Goal: Task Accomplishment & Management: Manage account settings

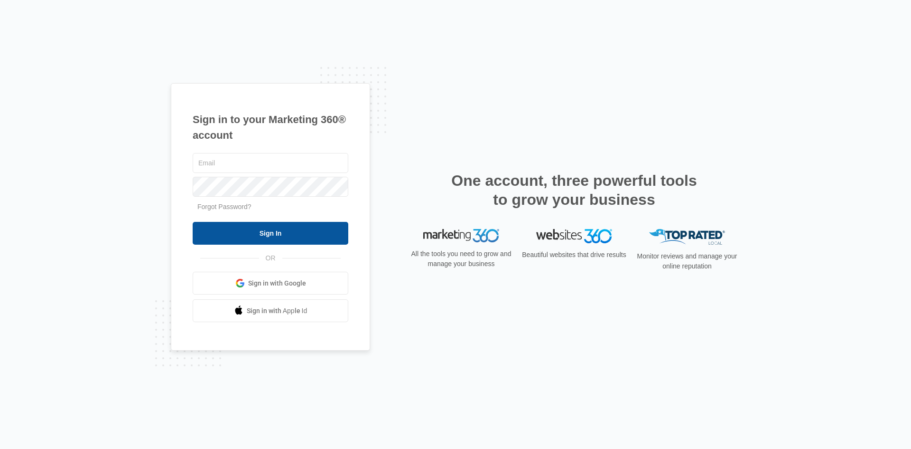
type input "[EMAIL_ADDRESS][DOMAIN_NAME]"
click at [259, 231] on input "Sign In" at bounding box center [271, 233] width 156 height 23
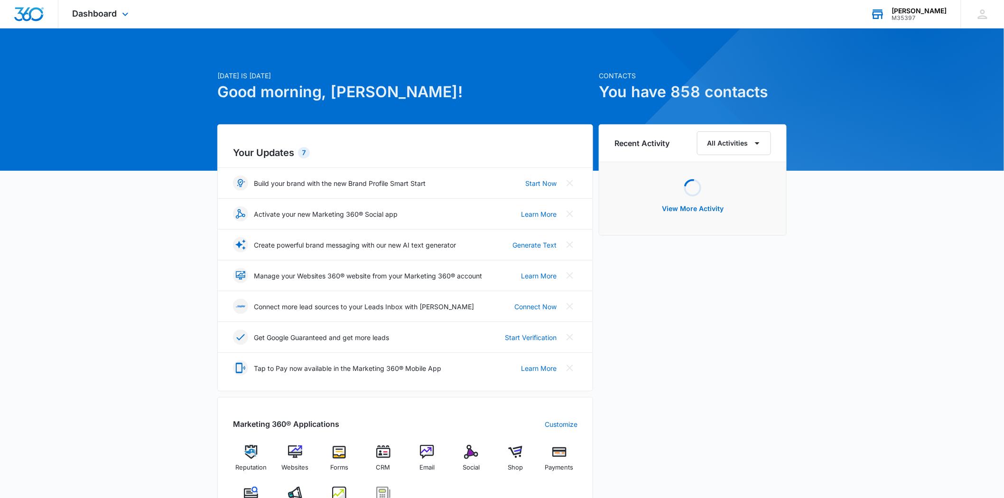
click at [923, 9] on div "[PERSON_NAME]" at bounding box center [919, 11] width 55 height 8
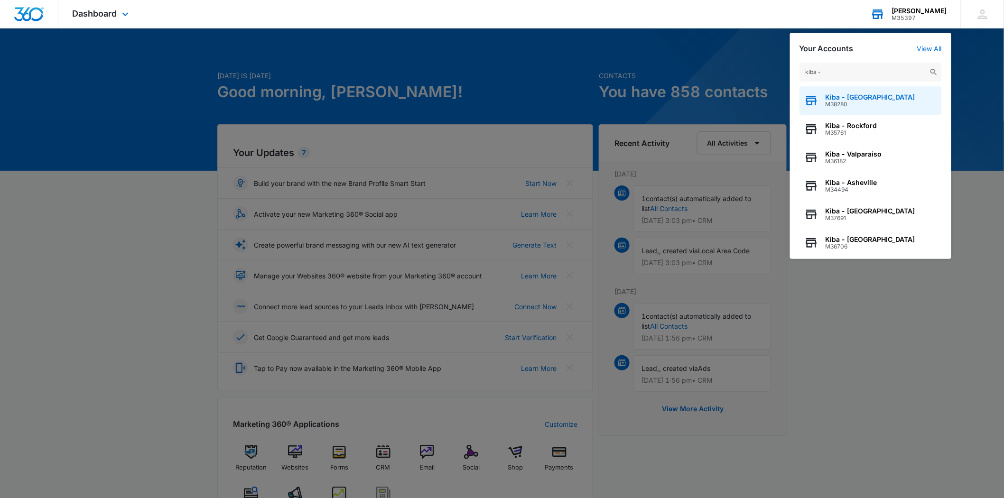
type input "kiba -"
click at [865, 97] on span "Kiba - [GEOGRAPHIC_DATA]" at bounding box center [871, 97] width 90 height 8
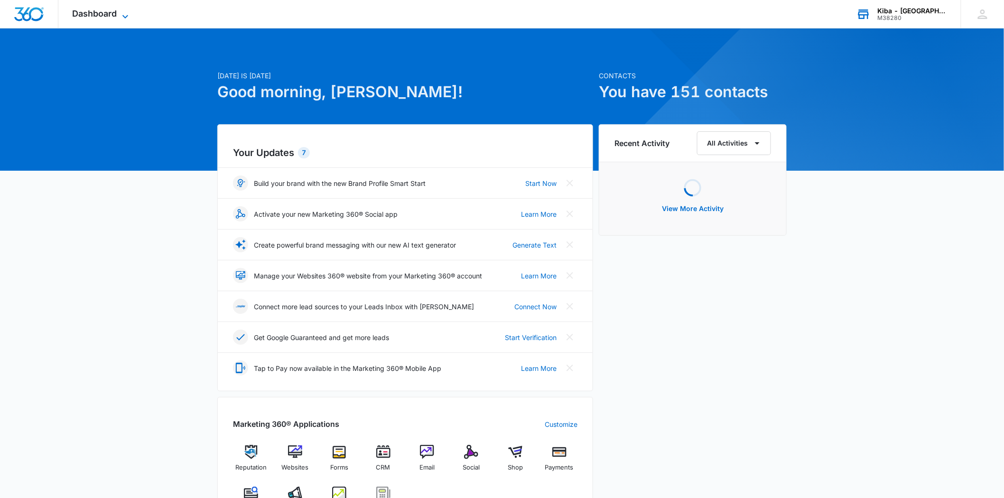
click at [120, 17] on icon at bounding box center [125, 16] width 11 height 11
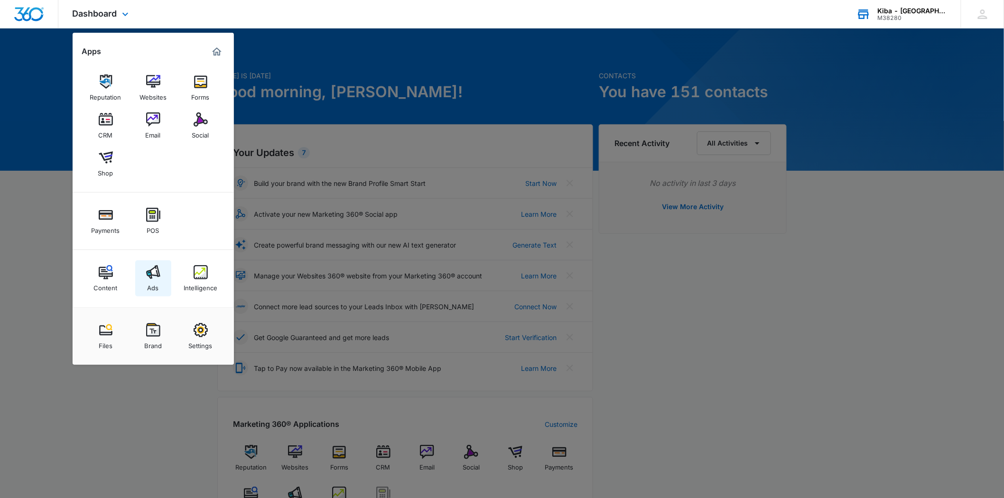
click at [154, 288] on div "Ads" at bounding box center [153, 286] width 11 height 12
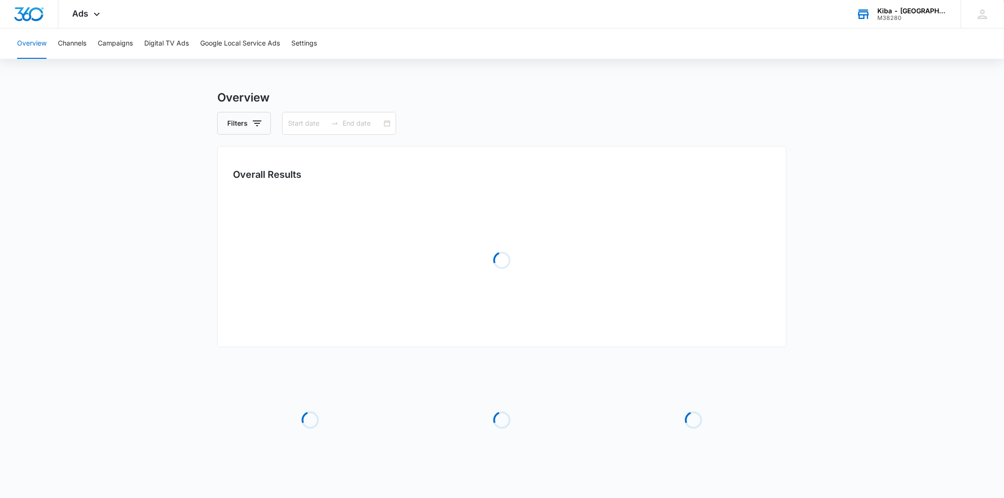
type input "[DATE]"
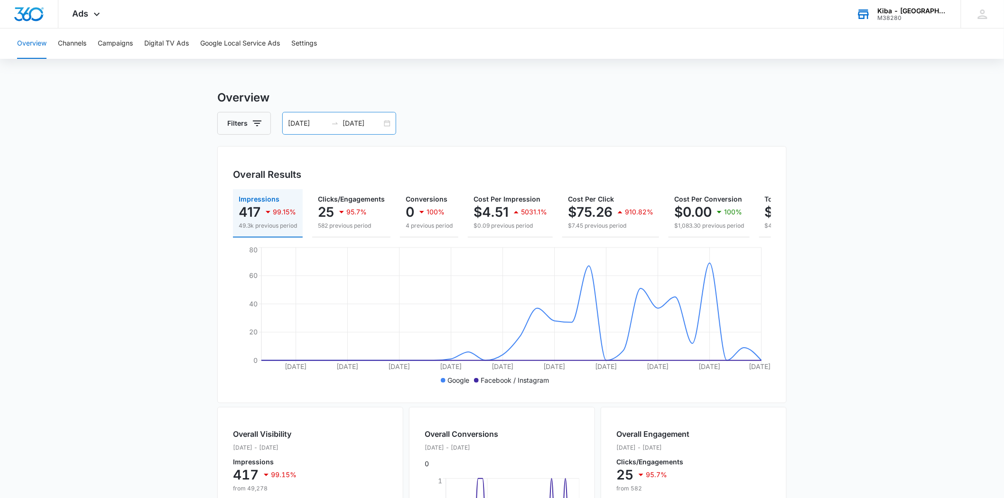
click at [388, 126] on div "[DATE] [DATE]" at bounding box center [339, 123] width 114 height 23
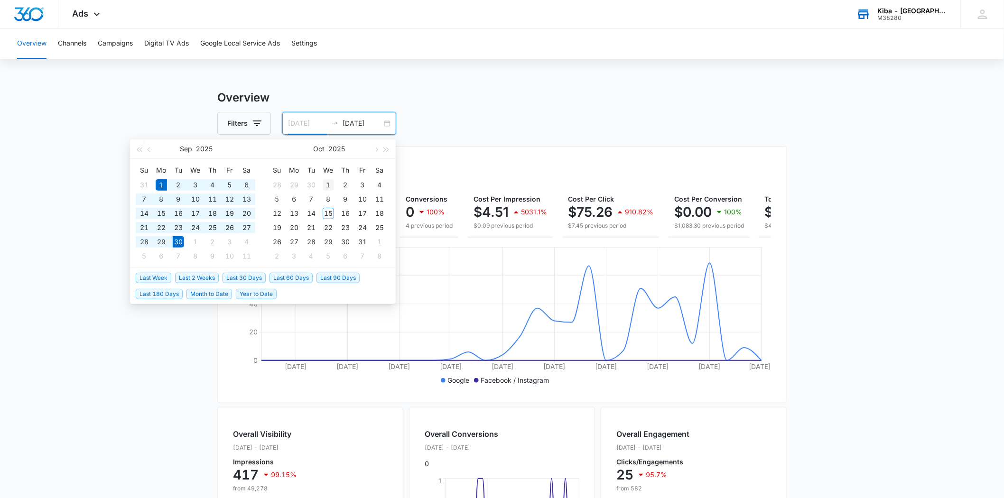
type input "[DATE]"
click at [329, 185] on div "1" at bounding box center [328, 184] width 11 height 11
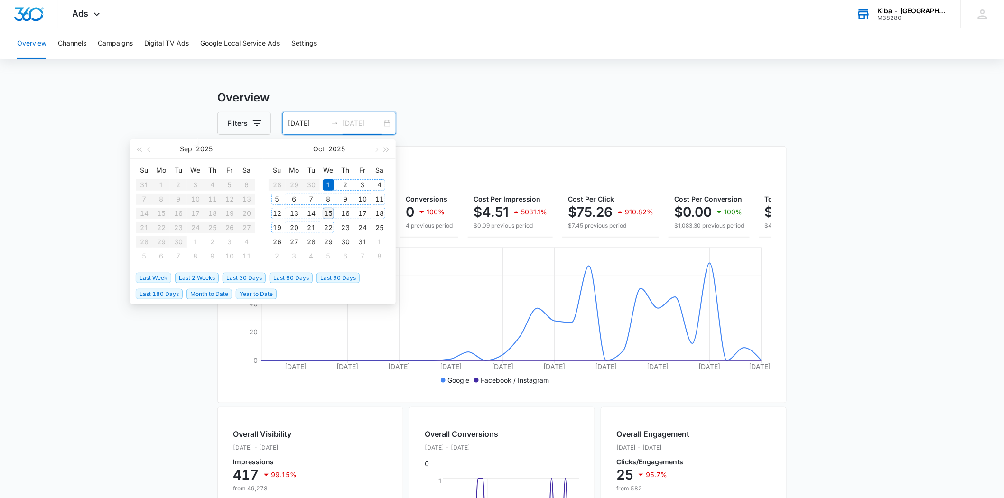
type input "[DATE]"
click at [329, 215] on div "15" at bounding box center [328, 213] width 11 height 11
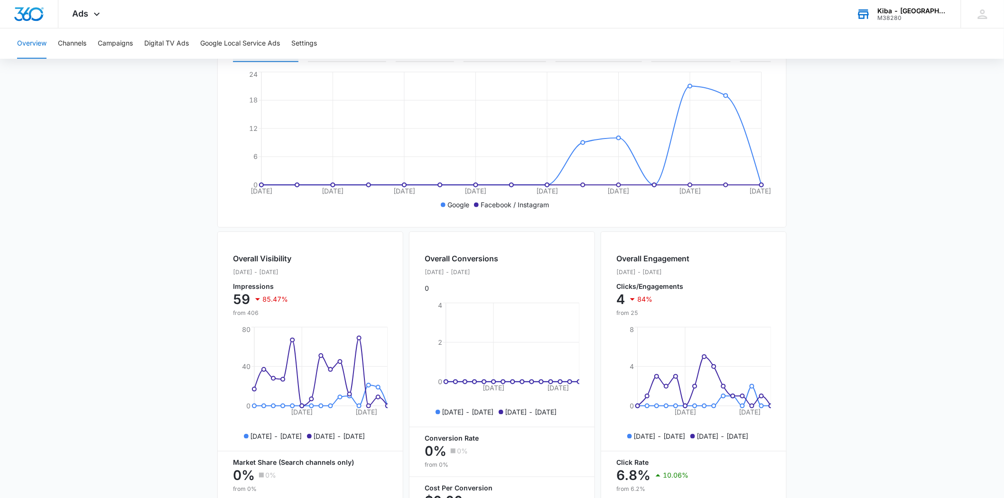
scroll to position [16, 0]
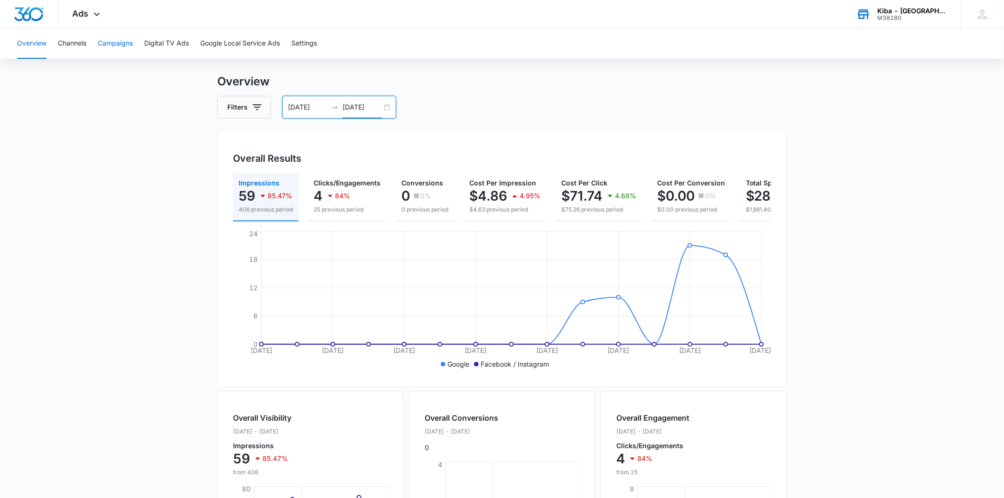
click at [125, 45] on button "Campaigns" at bounding box center [115, 43] width 35 height 30
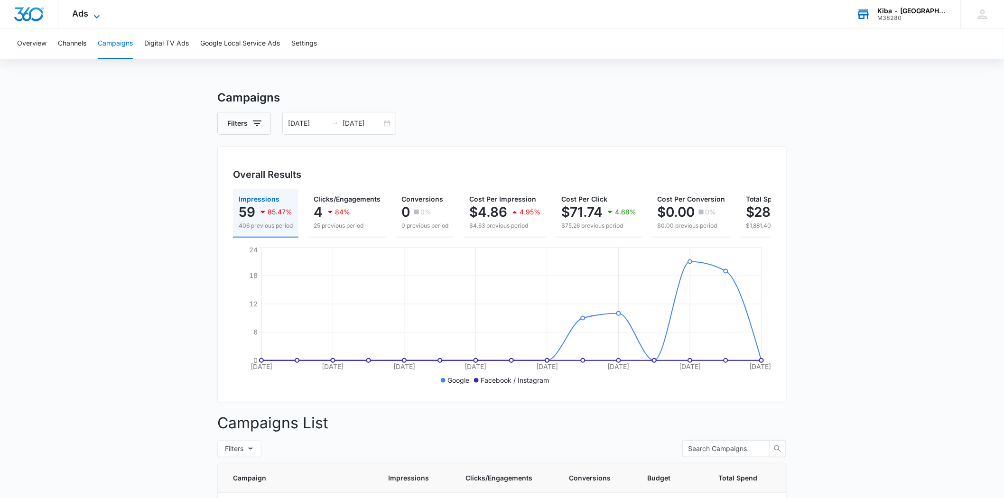
click at [95, 11] on icon at bounding box center [96, 16] width 11 height 11
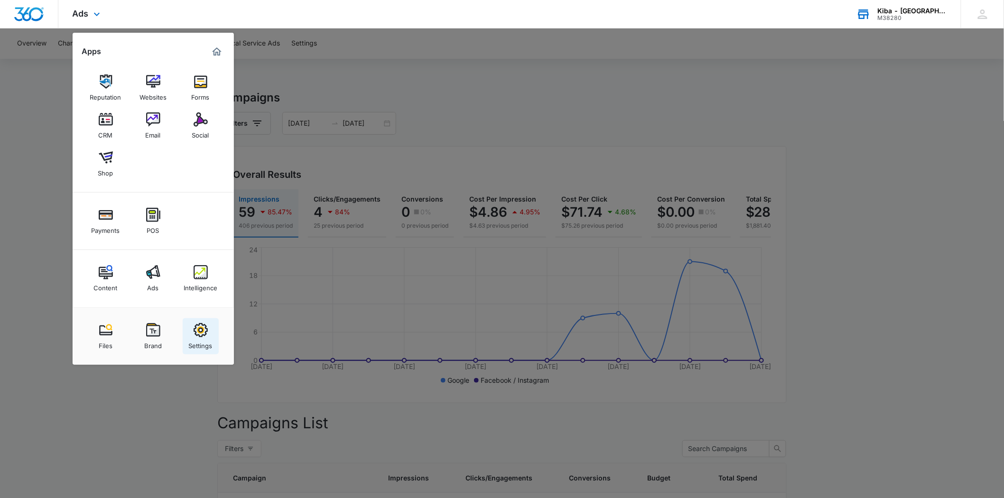
click at [203, 335] on img at bounding box center [201, 330] width 14 height 14
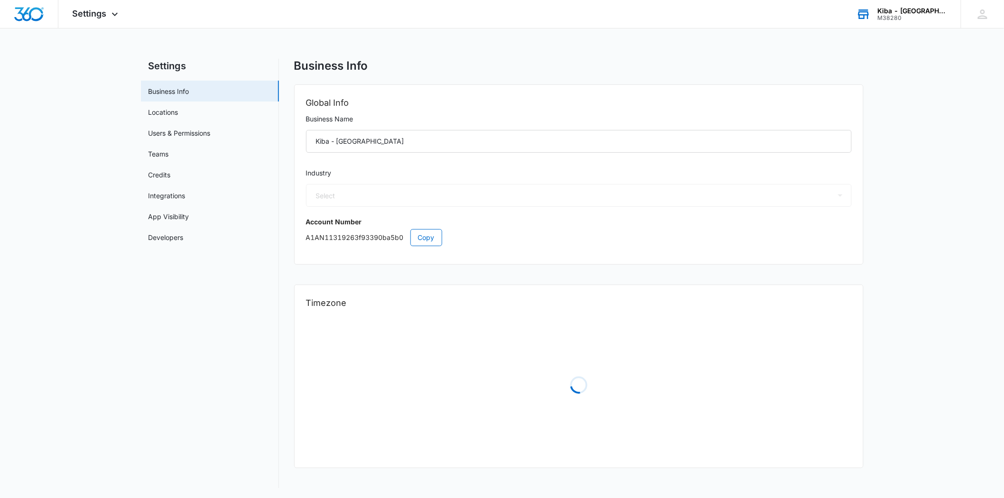
select select "33"
select select "US"
select select "America/[GEOGRAPHIC_DATA]"
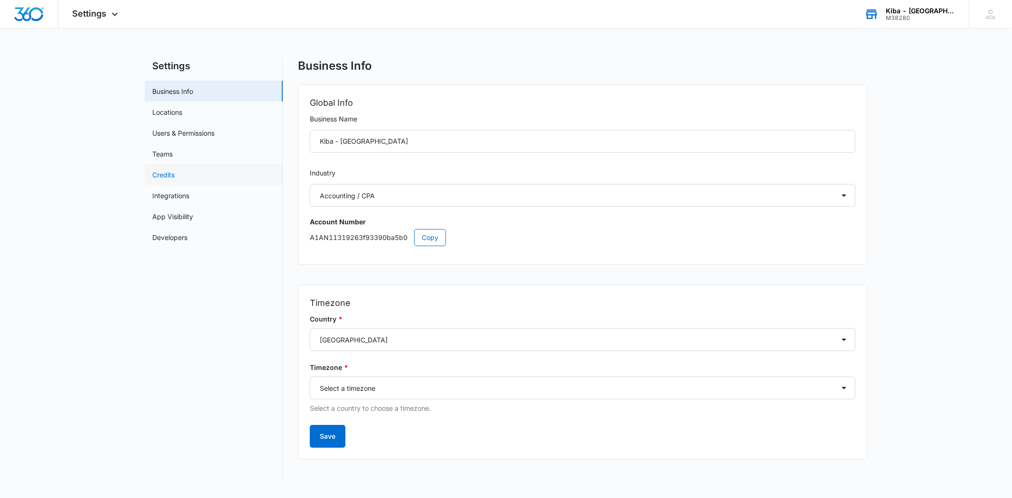
click at [152, 177] on link "Credits" at bounding box center [163, 175] width 22 height 10
